Goal: Information Seeking & Learning: Check status

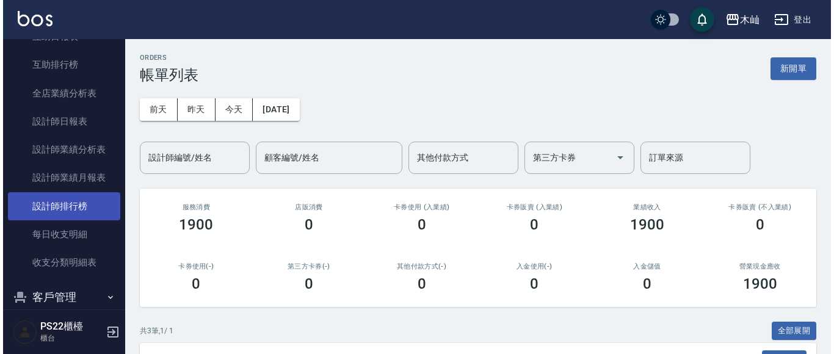
scroll to position [525, 0]
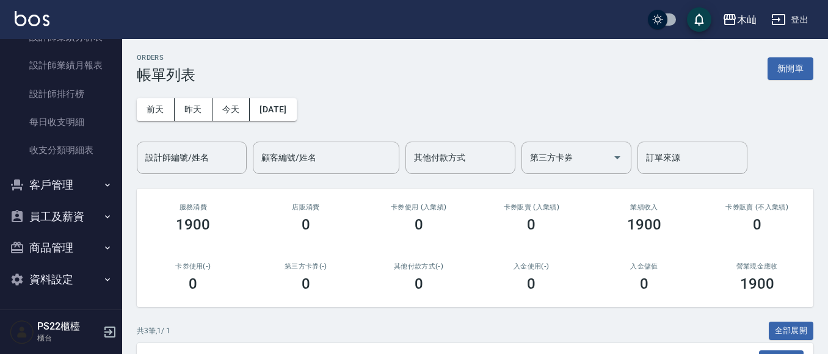
click at [76, 184] on button "客戶管理" at bounding box center [61, 185] width 112 height 32
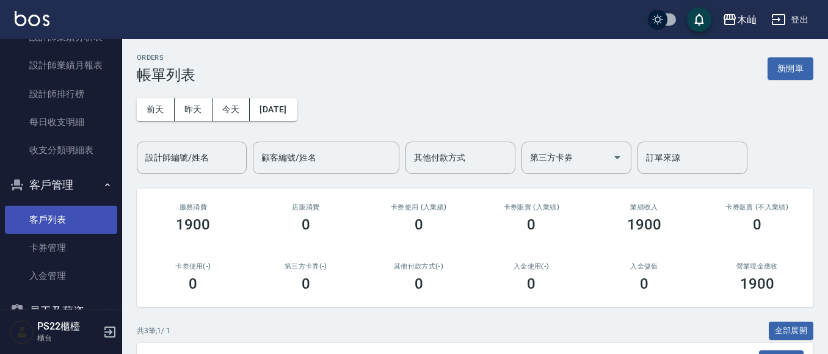
click at [42, 218] on link "客戶列表" at bounding box center [61, 220] width 112 height 28
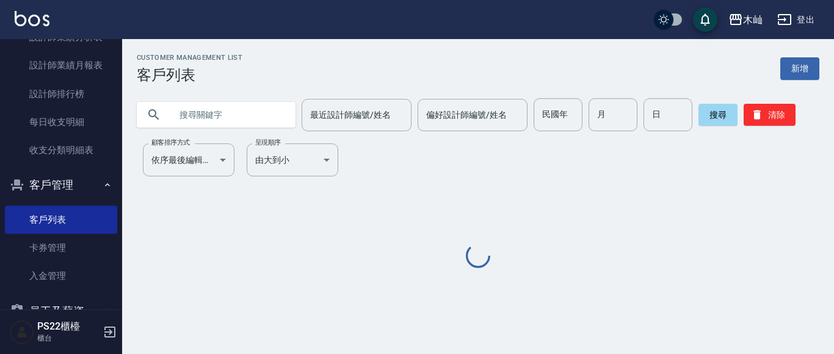
click at [206, 121] on input "text" at bounding box center [228, 114] width 115 height 33
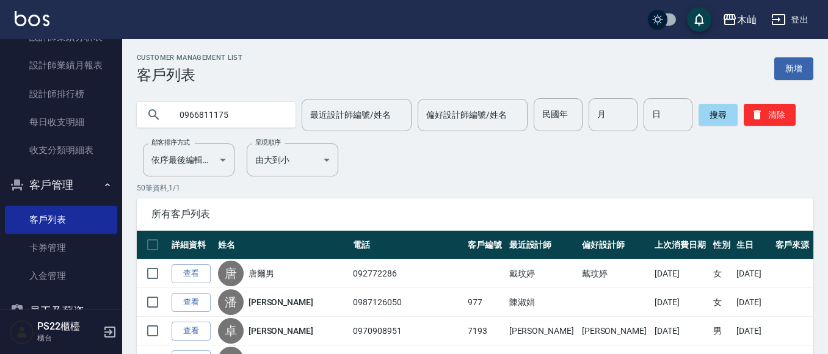
type input "0966811175"
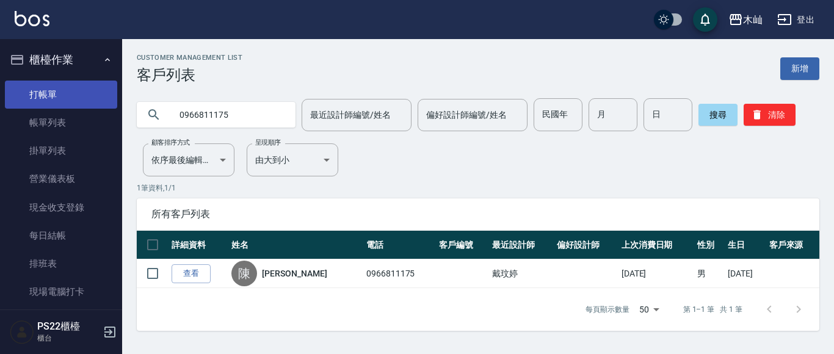
click at [71, 93] on link "打帳單" at bounding box center [61, 95] width 112 height 28
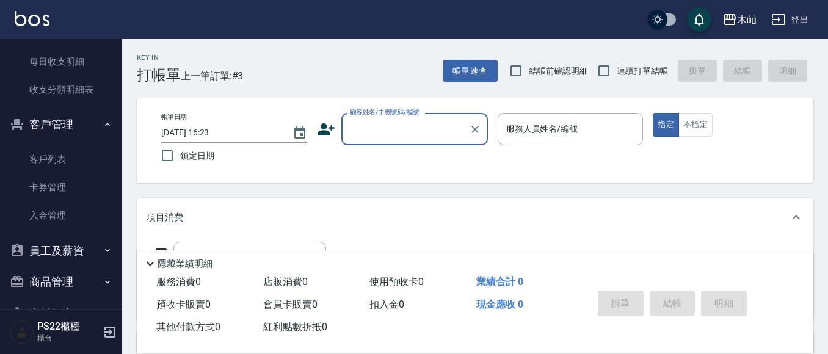
scroll to position [610, 0]
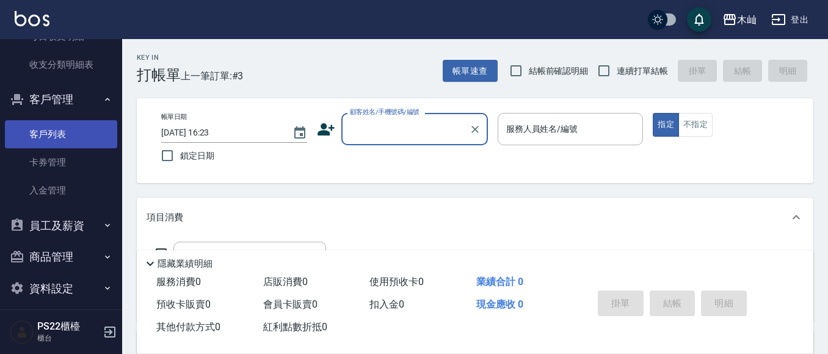
click at [70, 128] on link "客戶列表" at bounding box center [61, 134] width 112 height 28
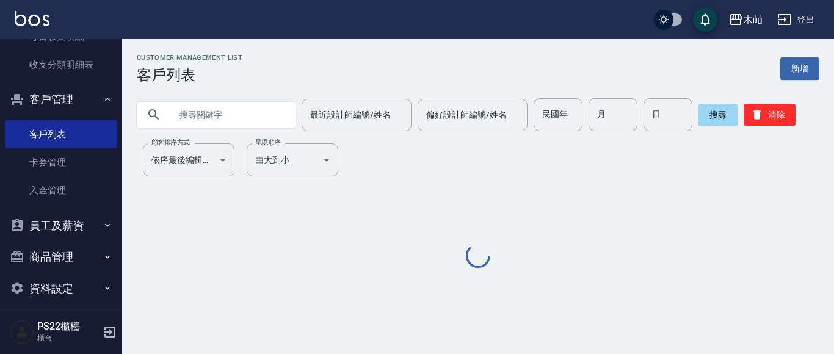
drag, startPoint x: 250, startPoint y: 117, endPoint x: 259, endPoint y: 103, distance: 16.8
click at [254, 110] on input "text" at bounding box center [228, 114] width 115 height 33
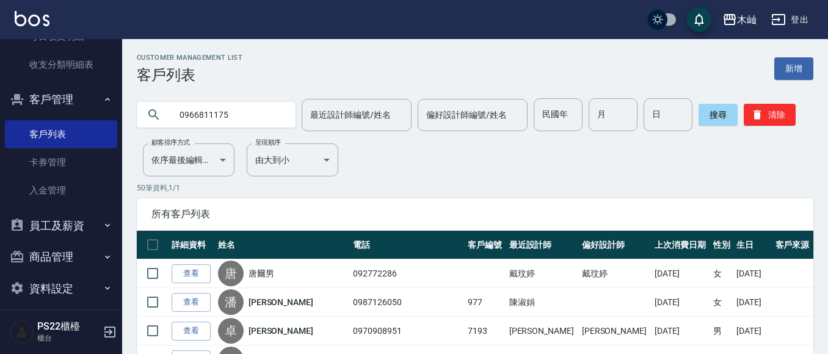
type input "0966811175"
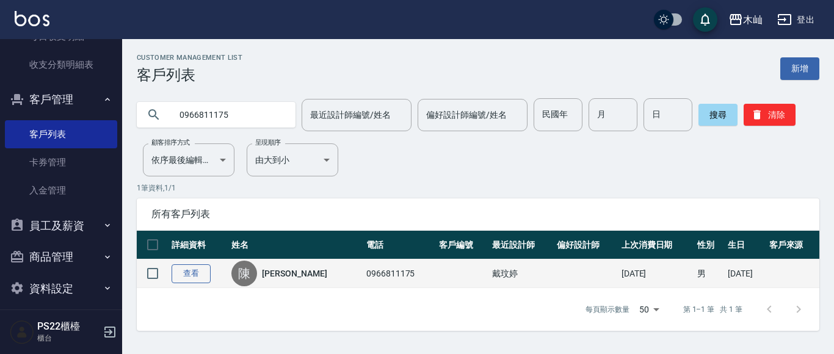
click at [194, 273] on link "查看" at bounding box center [190, 273] width 39 height 19
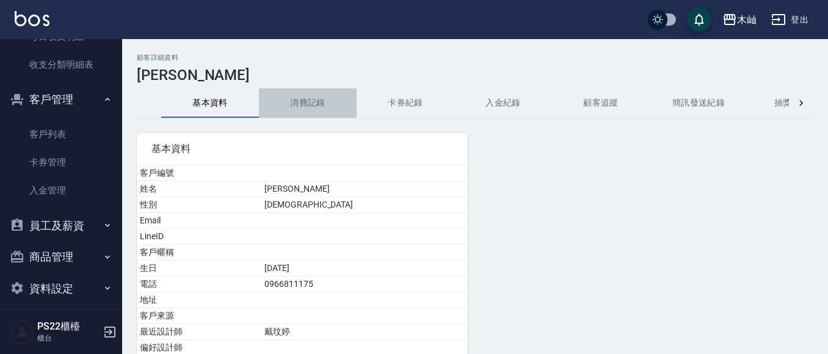
click at [316, 110] on button "消費記錄" at bounding box center [308, 102] width 98 height 29
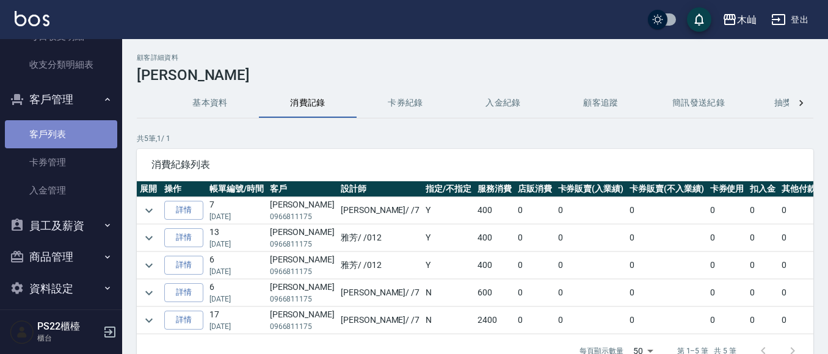
click at [68, 130] on link "客戶列表" at bounding box center [61, 134] width 112 height 28
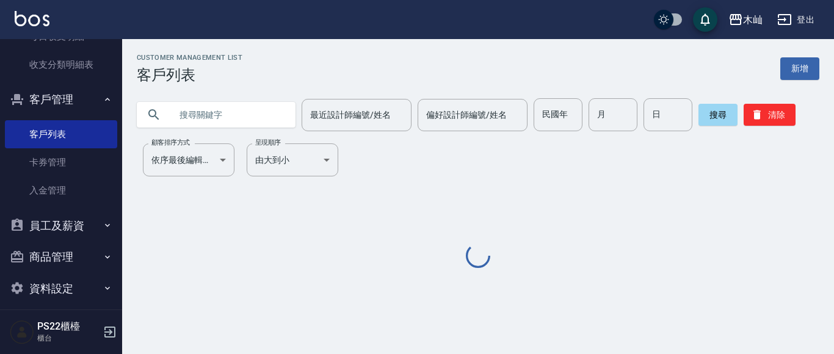
click at [235, 110] on input "text" at bounding box center [228, 114] width 115 height 33
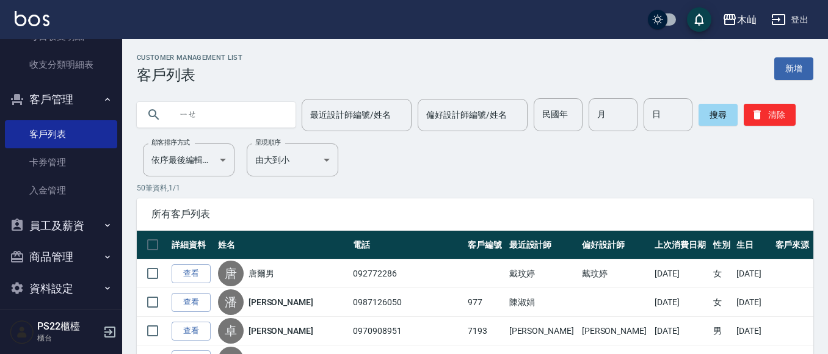
type input "也"
type input "[PERSON_NAME]"
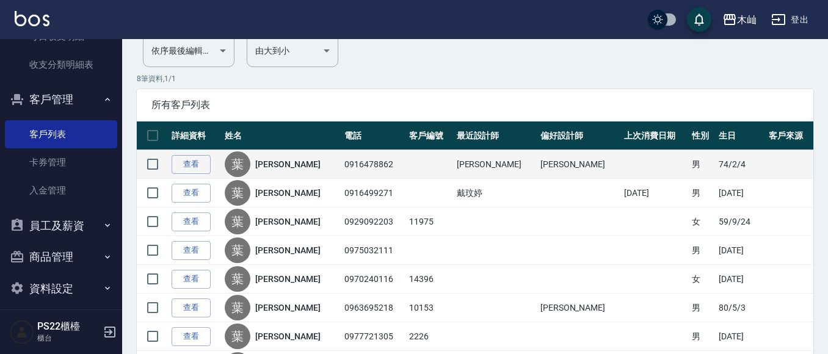
scroll to position [122, 0]
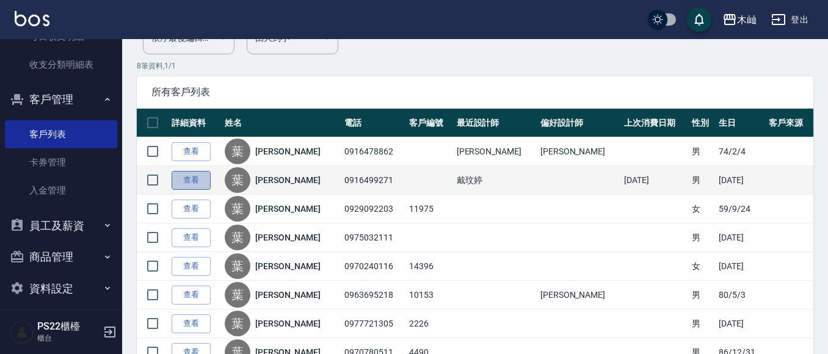
click at [200, 181] on link "查看" at bounding box center [190, 180] width 39 height 19
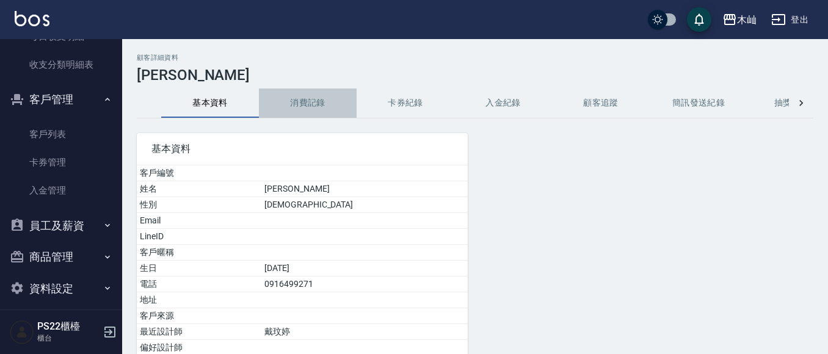
click at [312, 93] on button "消費記錄" at bounding box center [308, 102] width 98 height 29
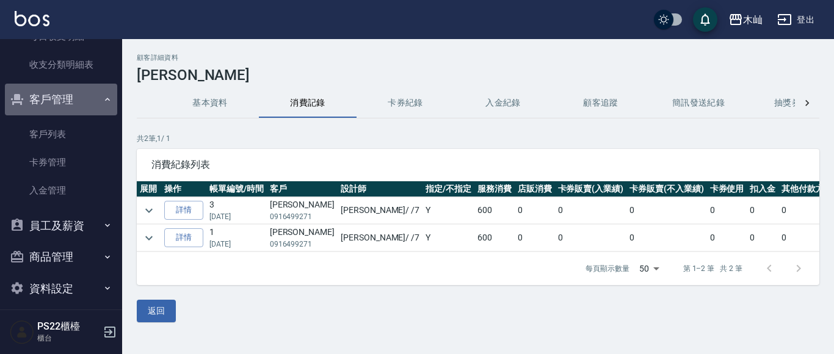
click at [85, 97] on button "客戶管理" at bounding box center [61, 100] width 112 height 32
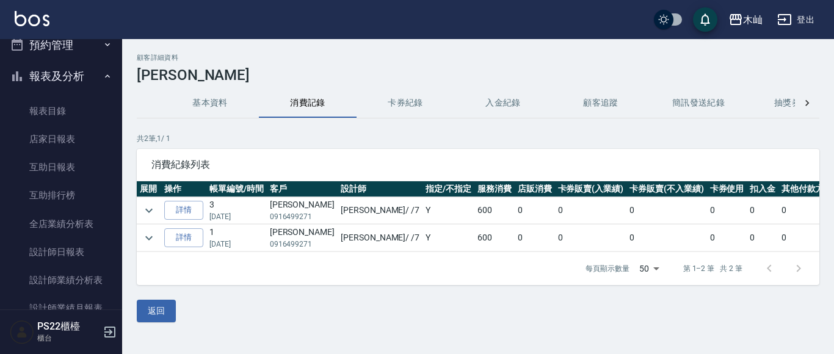
scroll to position [281, 0]
click at [93, 81] on button "報表及分析" at bounding box center [61, 78] width 112 height 32
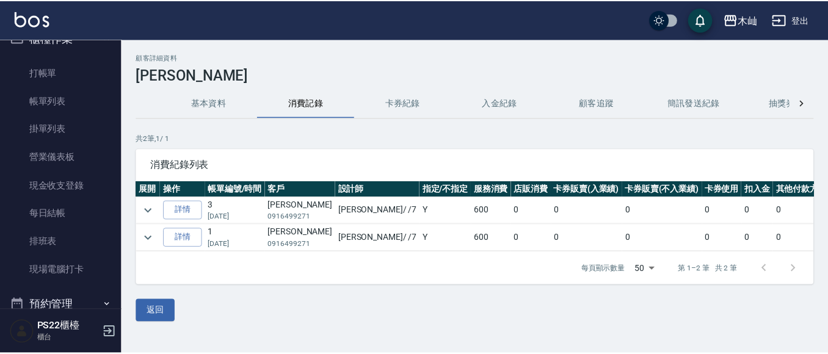
scroll to position [0, 0]
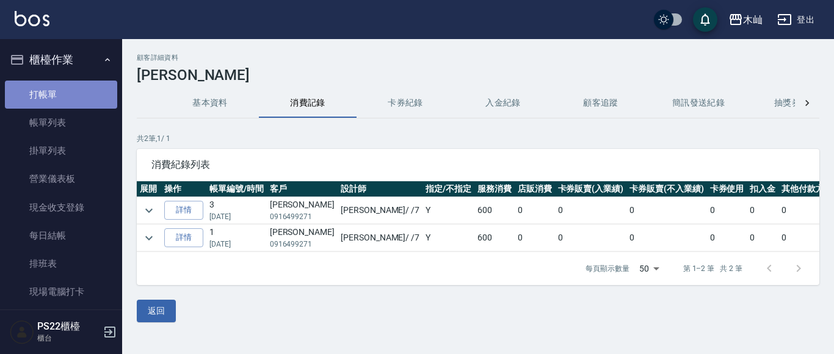
click at [87, 95] on link "打帳單" at bounding box center [61, 95] width 112 height 28
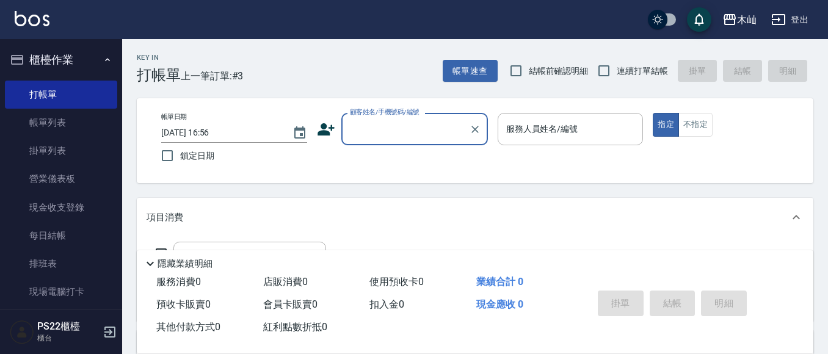
click at [92, 73] on button "櫃檯作業" at bounding box center [61, 60] width 112 height 32
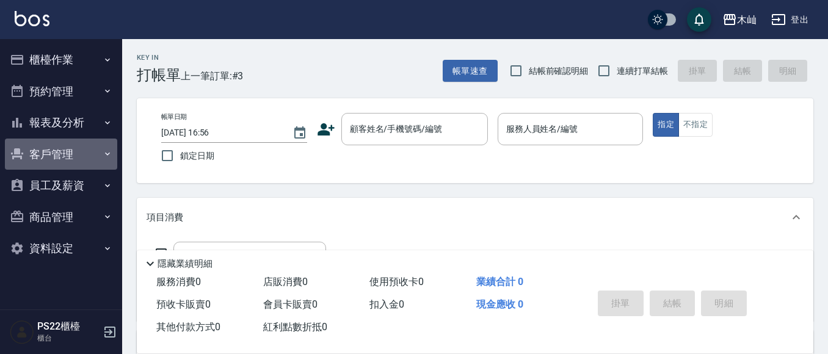
click at [87, 152] on button "客戶管理" at bounding box center [61, 155] width 112 height 32
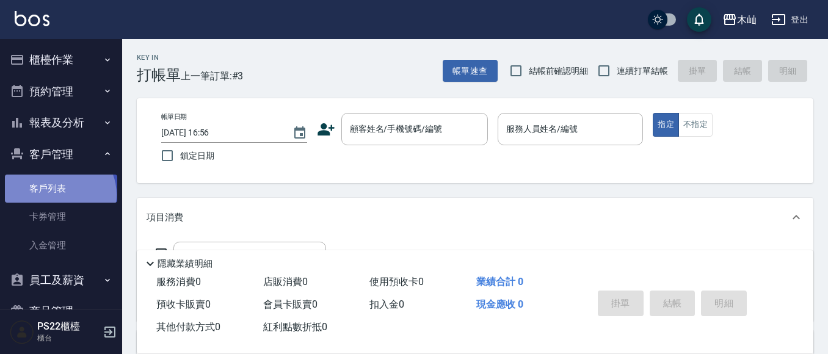
click at [59, 195] on link "客戶列表" at bounding box center [61, 189] width 112 height 28
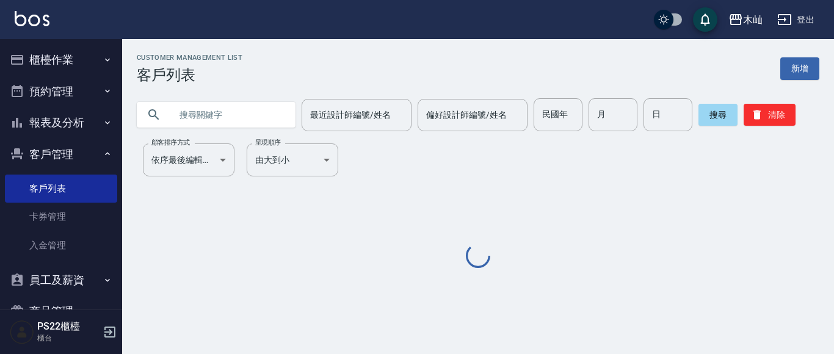
click at [198, 118] on input "text" at bounding box center [228, 114] width 115 height 33
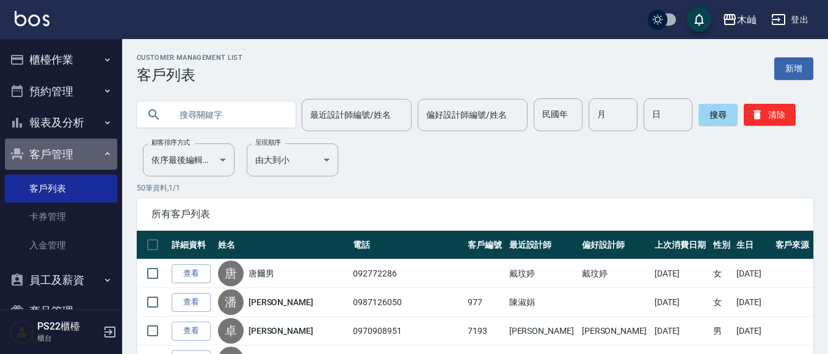
click at [71, 156] on button "客戶管理" at bounding box center [61, 155] width 112 height 32
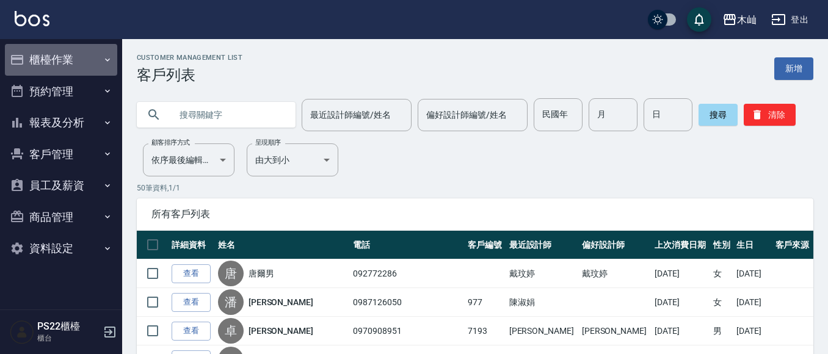
click at [66, 58] on button "櫃檯作業" at bounding box center [61, 60] width 112 height 32
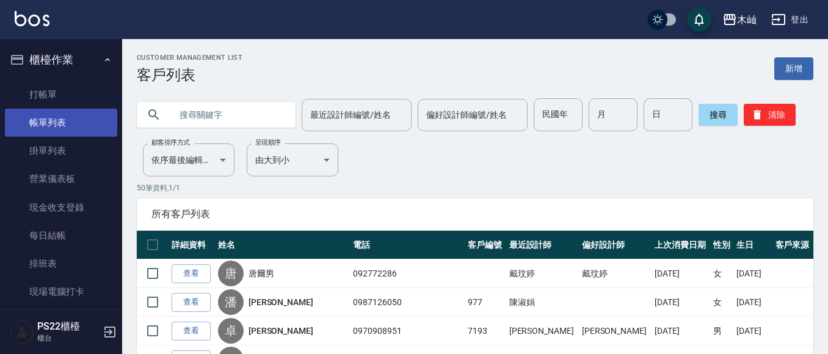
click at [58, 117] on link "帳單列表" at bounding box center [61, 123] width 112 height 28
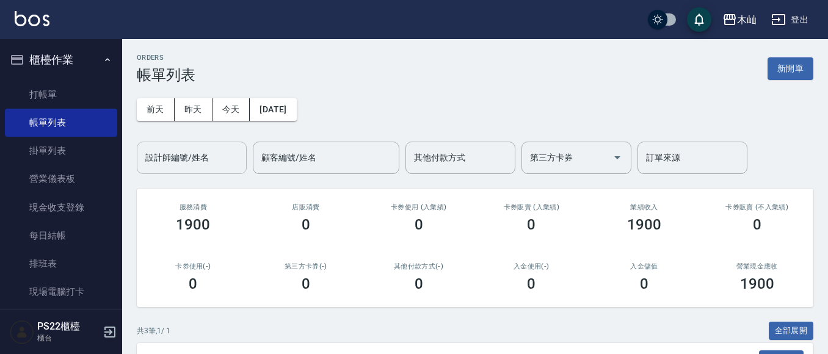
click at [164, 104] on button "前天" at bounding box center [156, 109] width 38 height 23
click at [137, 98] on button "前天" at bounding box center [156, 109] width 38 height 23
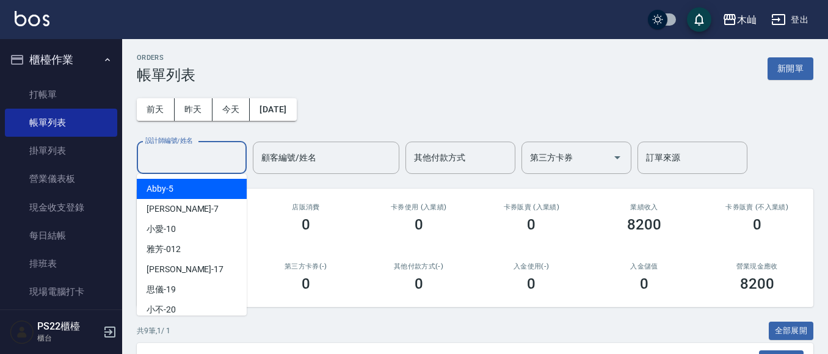
click at [179, 157] on input "設計師編號/姓名" at bounding box center [191, 157] width 99 height 21
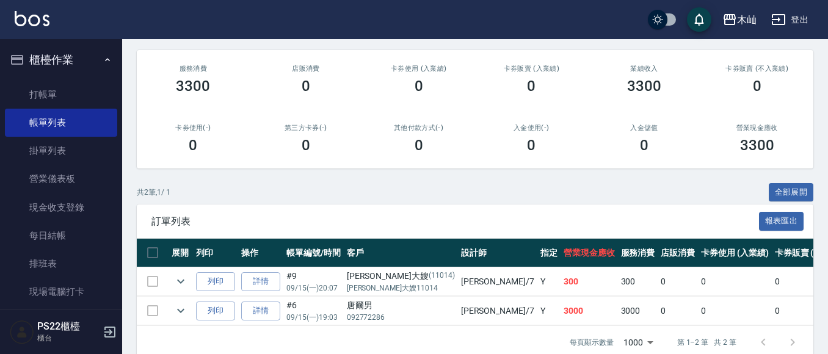
scroll to position [168, 0]
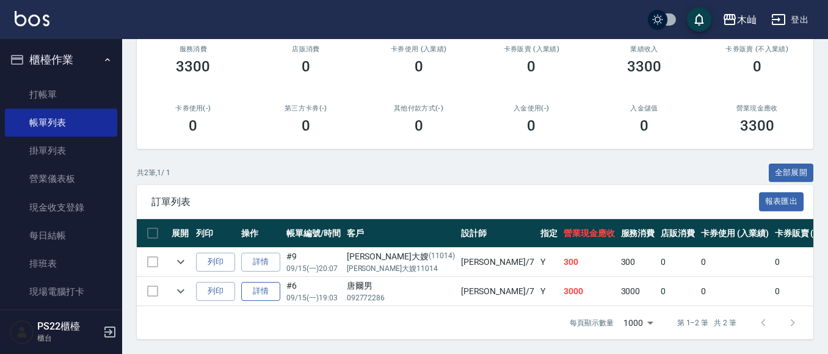
type input "[PERSON_NAME]-7"
click at [269, 282] on link "詳情" at bounding box center [260, 291] width 39 height 19
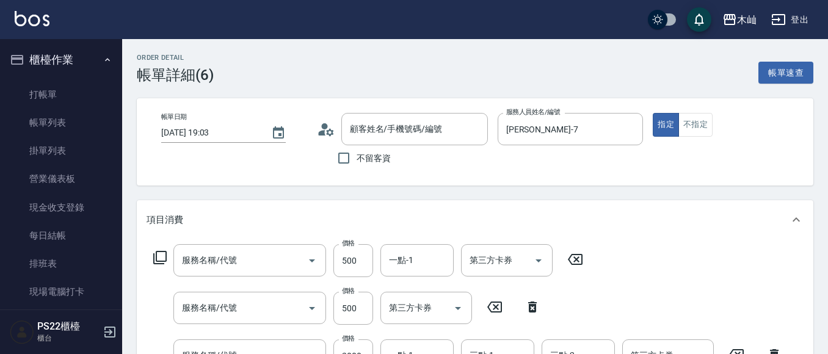
type input "[DATE] 19:03"
type input "[PERSON_NAME]-7"
type input "肩下(去色)(112)"
type input "肩下(髮長)(114)"
type input "A級頂級染髮(832)"
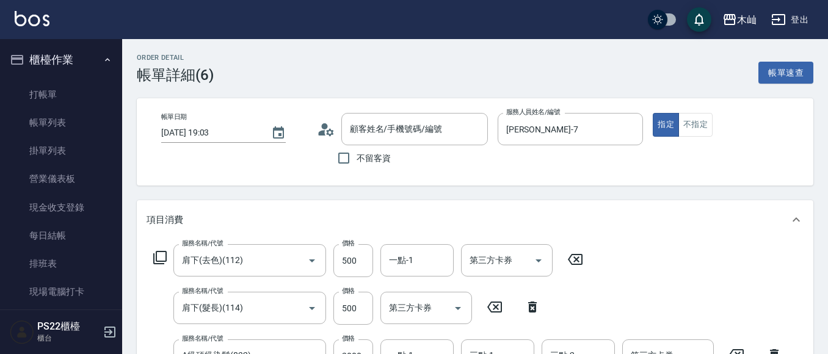
type input "唐爾男/092772286/"
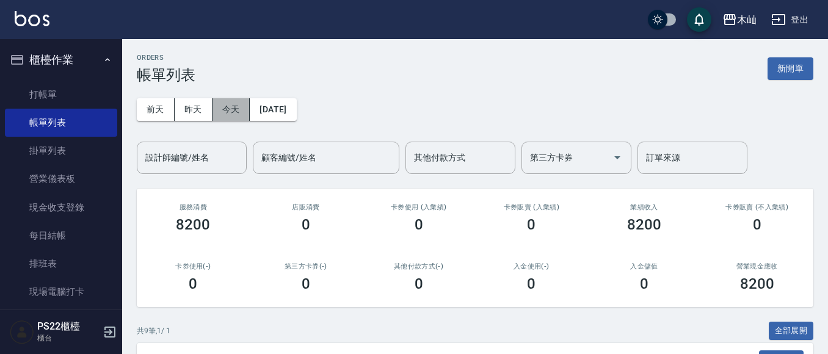
click at [240, 106] on button "今天" at bounding box center [231, 109] width 38 height 23
click at [225, 170] on div "設計師編號/姓名" at bounding box center [192, 158] width 110 height 32
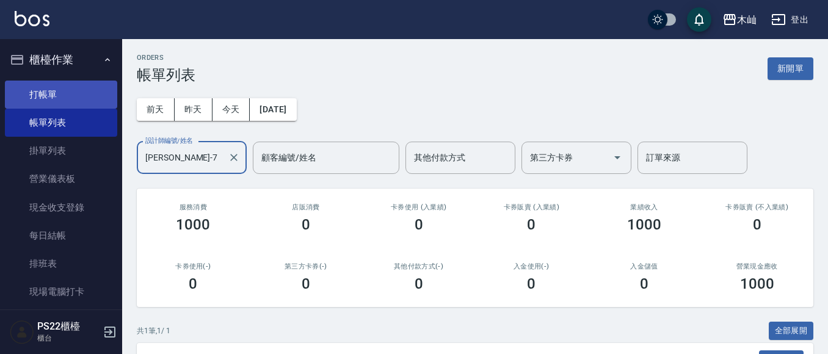
type input "[PERSON_NAME]-7"
click at [34, 85] on link "打帳單" at bounding box center [61, 95] width 112 height 28
